Goal: Task Accomplishment & Management: Complete application form

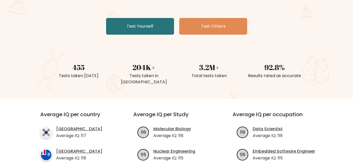
scroll to position [78, 0]
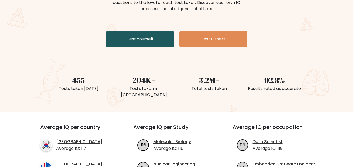
click at [155, 42] on link "Test Yourself" at bounding box center [140, 39] width 68 height 17
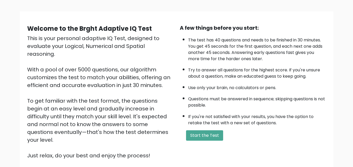
scroll to position [72, 0]
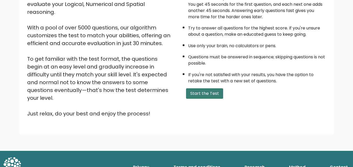
click at [205, 97] on button "Start the Test" at bounding box center [204, 94] width 37 height 10
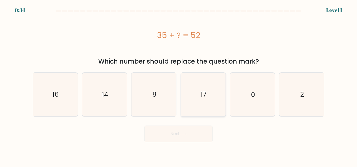
click at [208, 93] on icon "17" at bounding box center [203, 95] width 44 height 44
click at [179, 85] on input "d. 17" at bounding box center [178, 84] width 0 height 1
radio input "true"
click at [196, 137] on button "Next" at bounding box center [178, 134] width 68 height 17
click at [197, 138] on button "Next" at bounding box center [178, 134] width 68 height 17
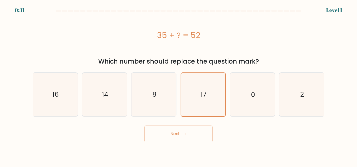
click at [196, 133] on button "Next" at bounding box center [178, 134] width 68 height 17
click at [180, 136] on button "Next" at bounding box center [178, 134] width 68 height 17
click at [180, 134] on button "Next" at bounding box center [178, 134] width 68 height 17
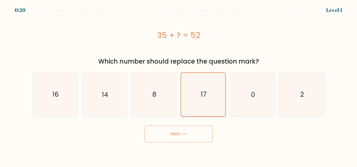
click at [206, 90] on text "17" at bounding box center [204, 94] width 6 height 9
click at [179, 85] on input "d. 17" at bounding box center [178, 84] width 0 height 1
click at [206, 90] on icon "17" at bounding box center [202, 94] width 43 height 43
click at [179, 85] on input "d. 17" at bounding box center [178, 84] width 0 height 1
click at [194, 132] on button "Next" at bounding box center [178, 134] width 68 height 17
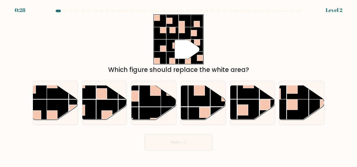
click at [195, 132] on div "Next" at bounding box center [179, 141] width 298 height 19
click at [155, 105] on rect at bounding box center [150, 96] width 22 height 22
click at [178, 85] on input "c." at bounding box center [178, 84] width 0 height 1
radio input "true"
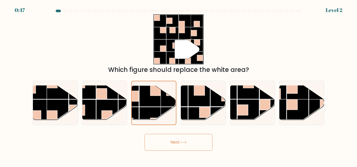
click at [185, 140] on button "Next" at bounding box center [178, 142] width 68 height 17
click at [190, 146] on button "Next" at bounding box center [178, 142] width 68 height 17
